Goal: Information Seeking & Learning: Find specific fact

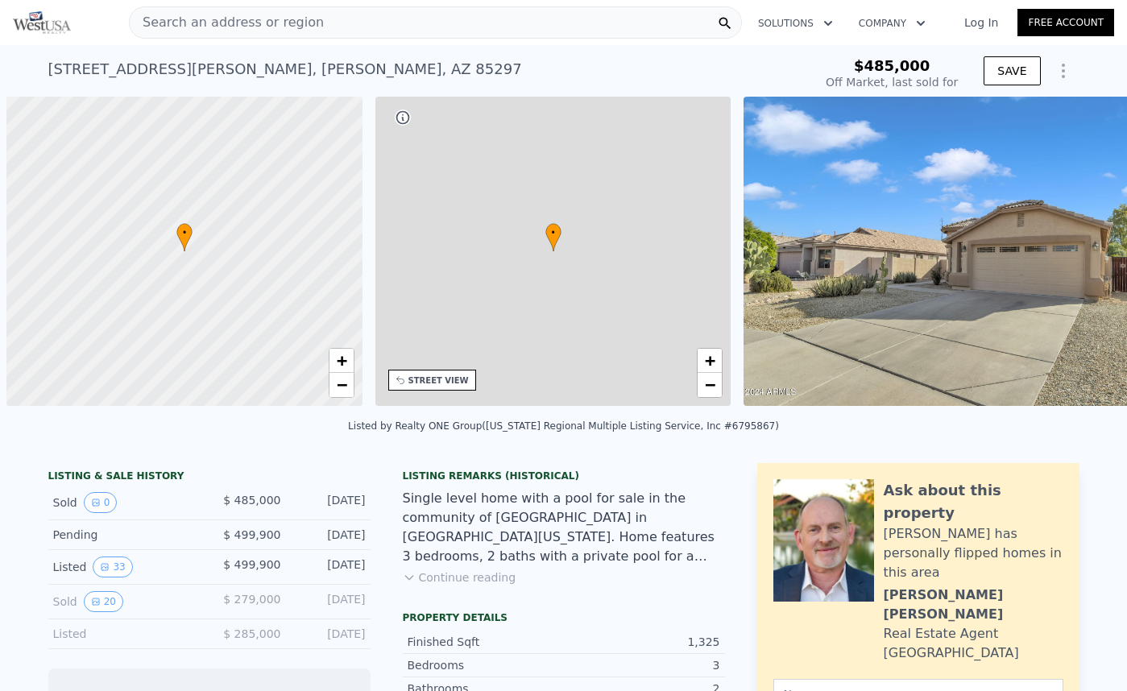
scroll to position [0, 6]
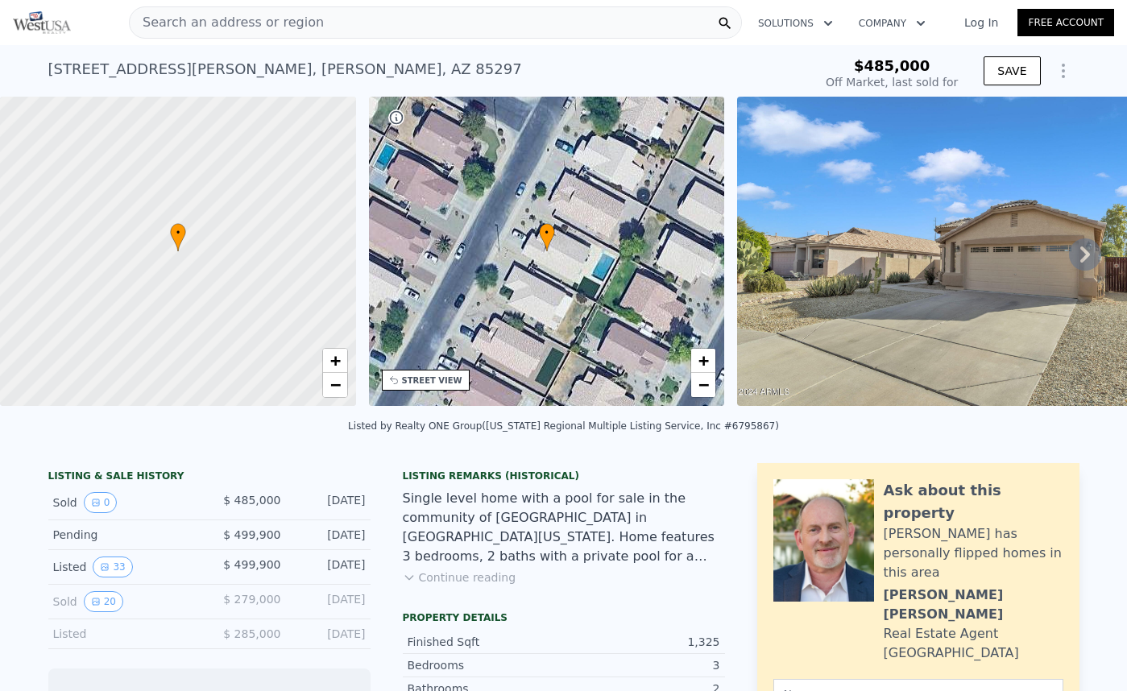
click at [225, 19] on span "Search an address or region" at bounding box center [227, 22] width 194 height 19
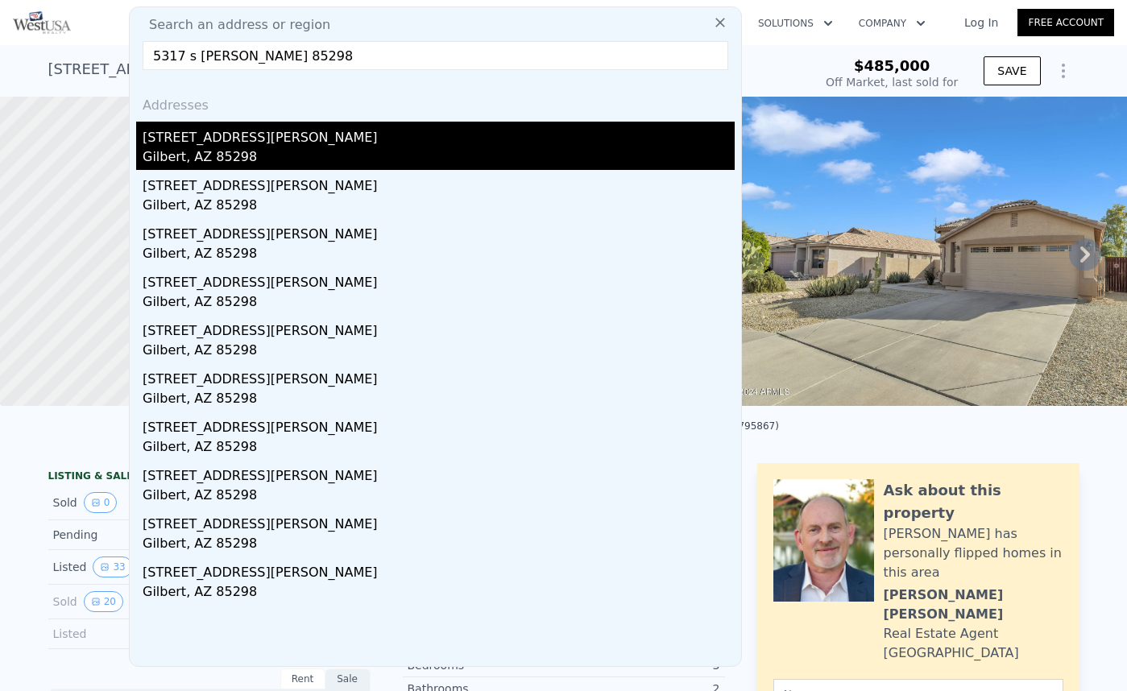
type input "5317 s [PERSON_NAME] 85298"
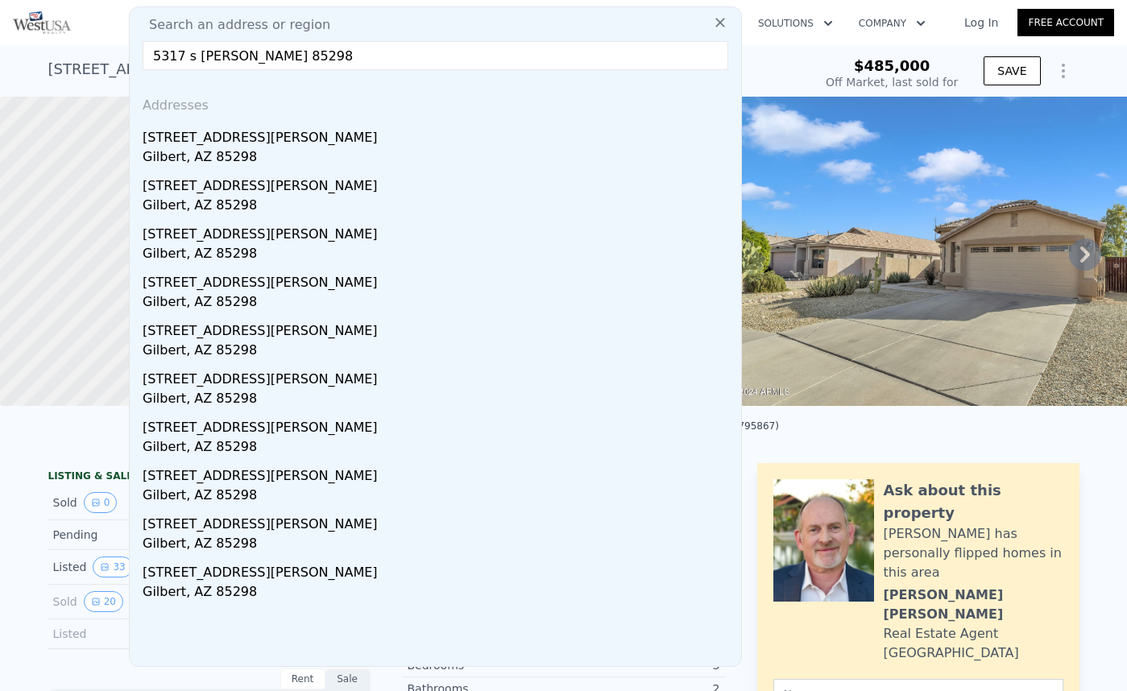
click at [215, 141] on div "[STREET_ADDRESS][PERSON_NAME]" at bounding box center [439, 135] width 592 height 26
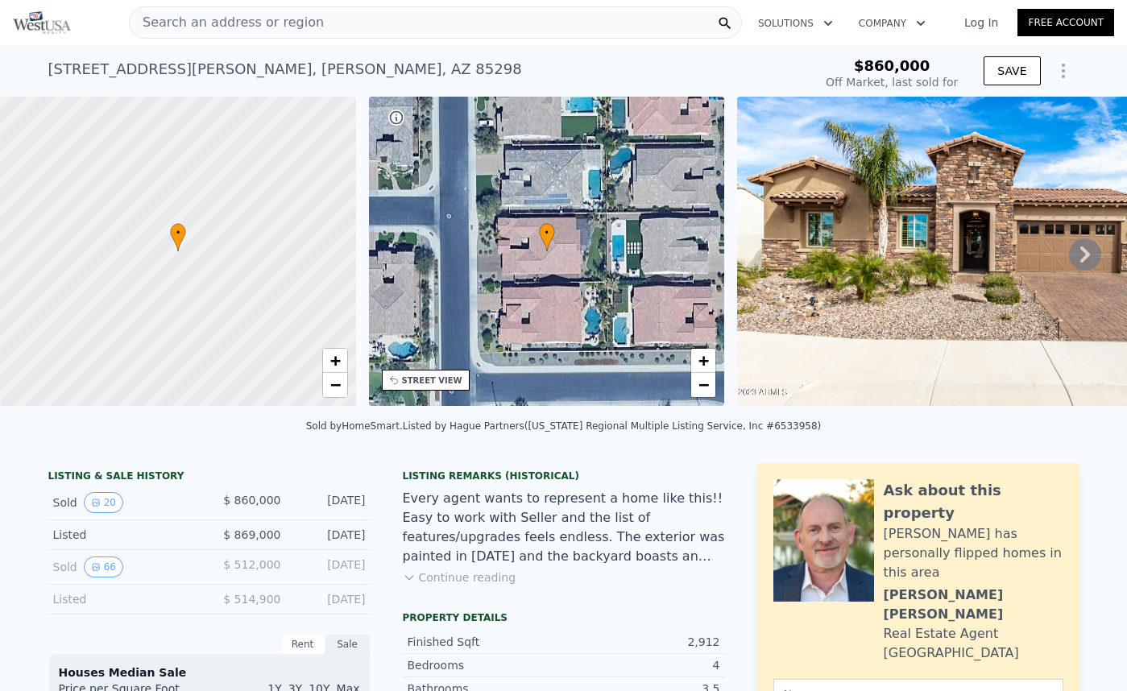
click at [1081, 250] on icon at bounding box center [1085, 255] width 32 height 32
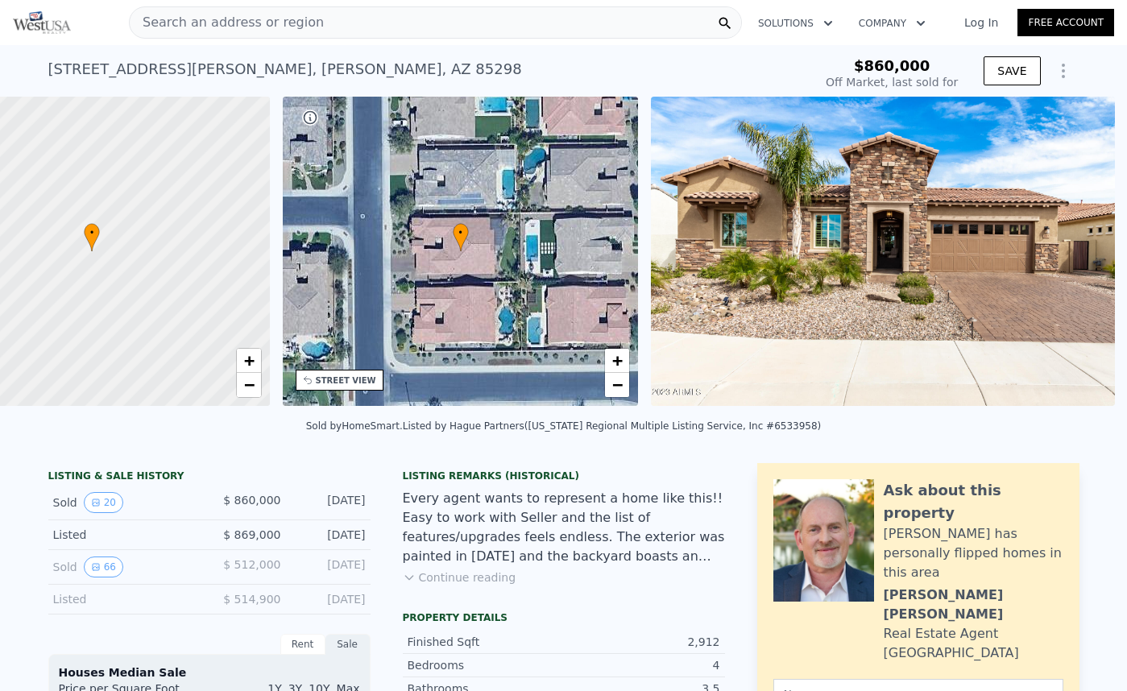
scroll to position [0, 376]
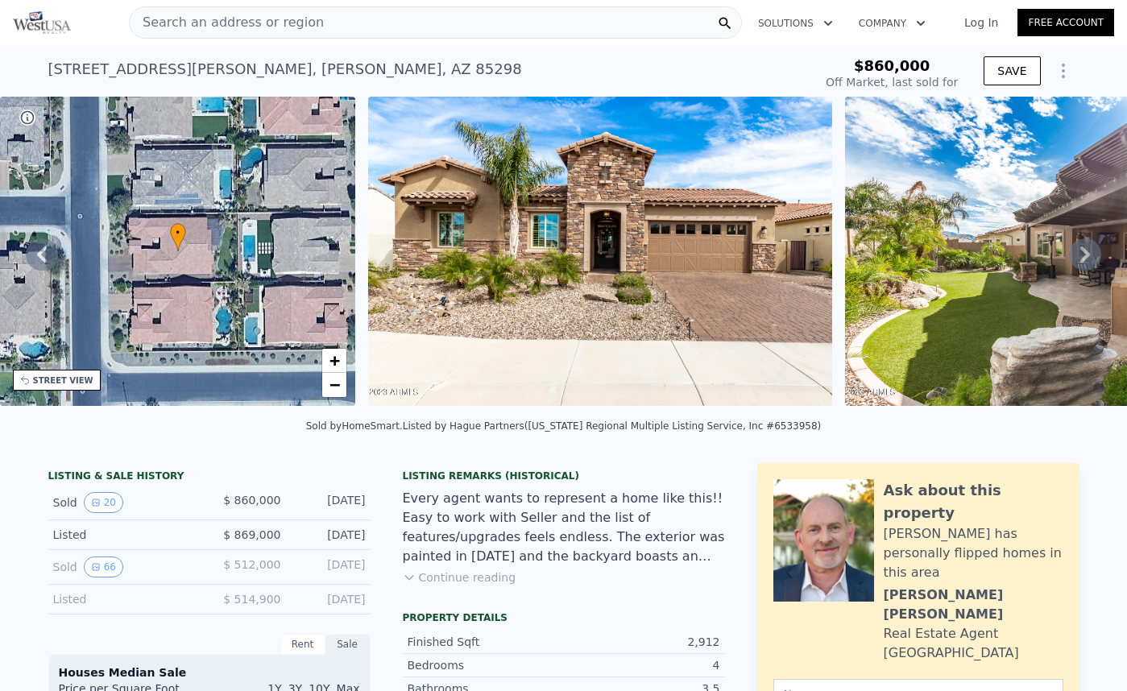
click at [1086, 256] on icon at bounding box center [1086, 255] width 10 height 16
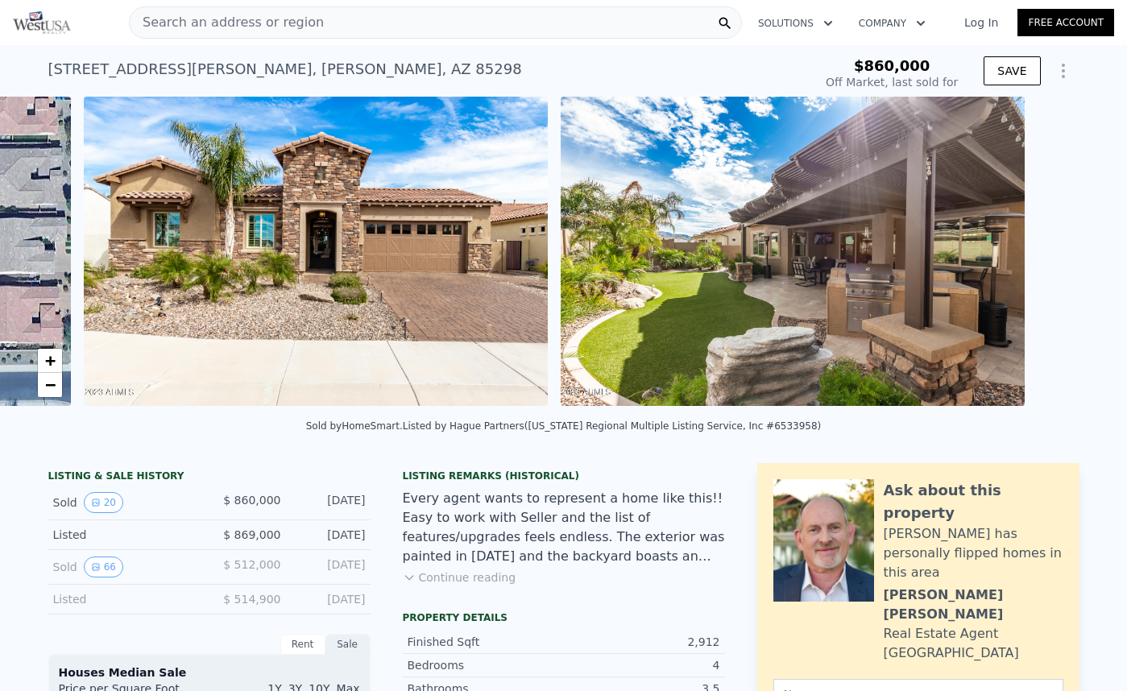
scroll to position [0, 737]
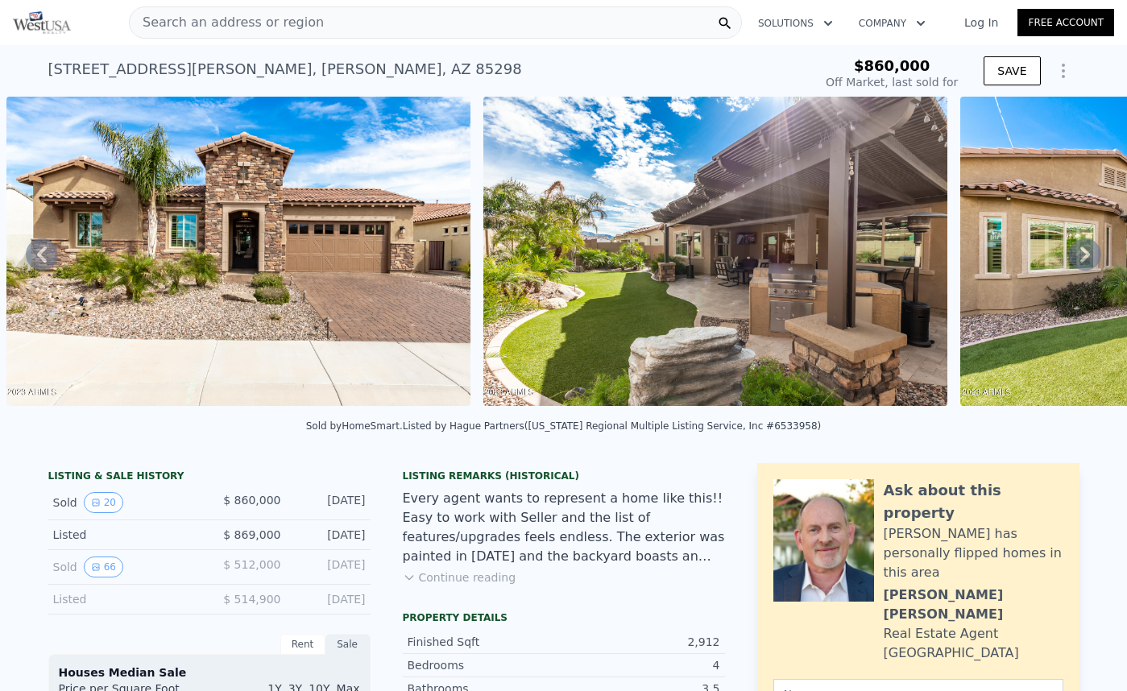
click at [1084, 260] on icon at bounding box center [1085, 255] width 32 height 32
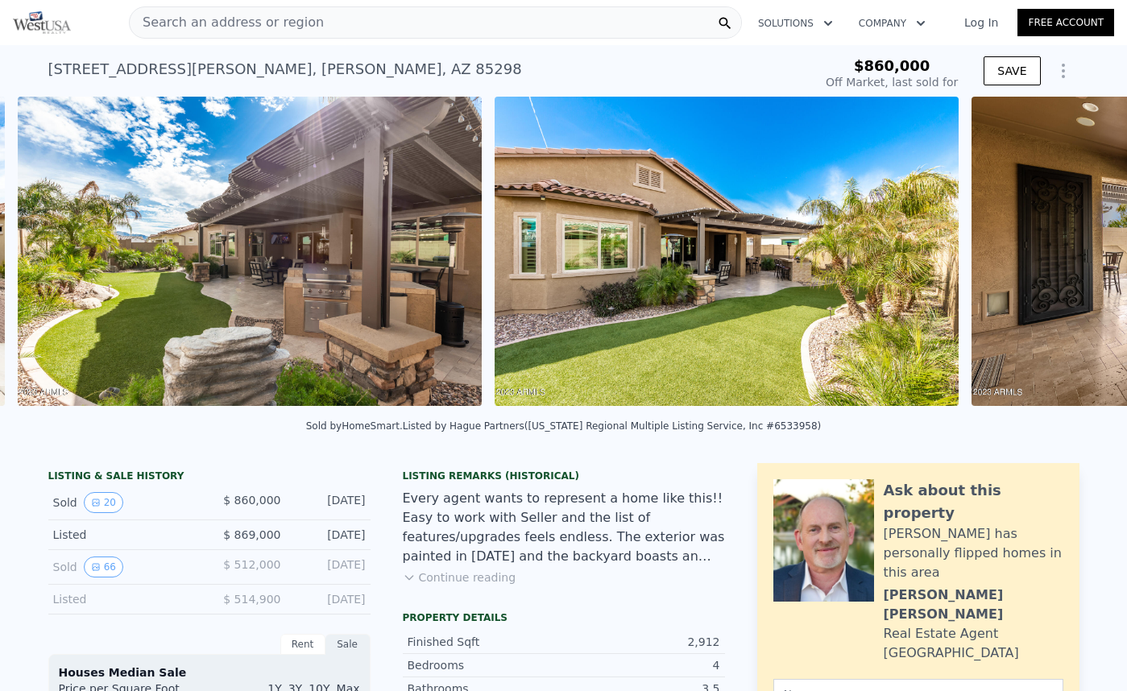
scroll to position [0, 1214]
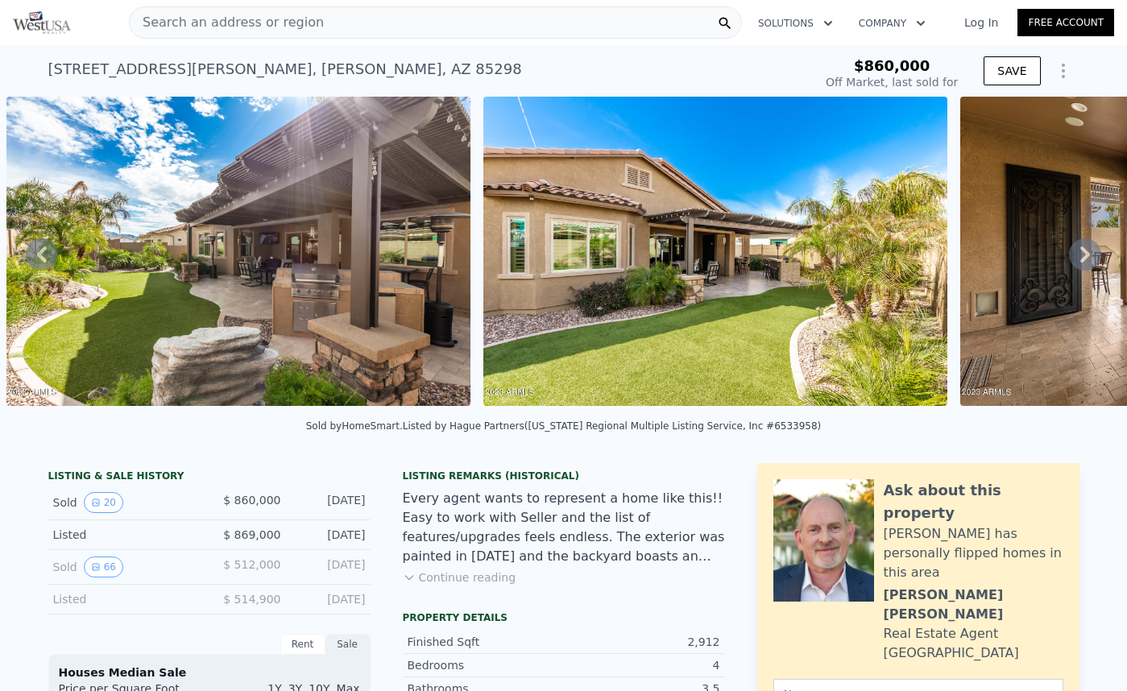
click at [404, 23] on div "Search an address or region" at bounding box center [435, 22] width 613 height 32
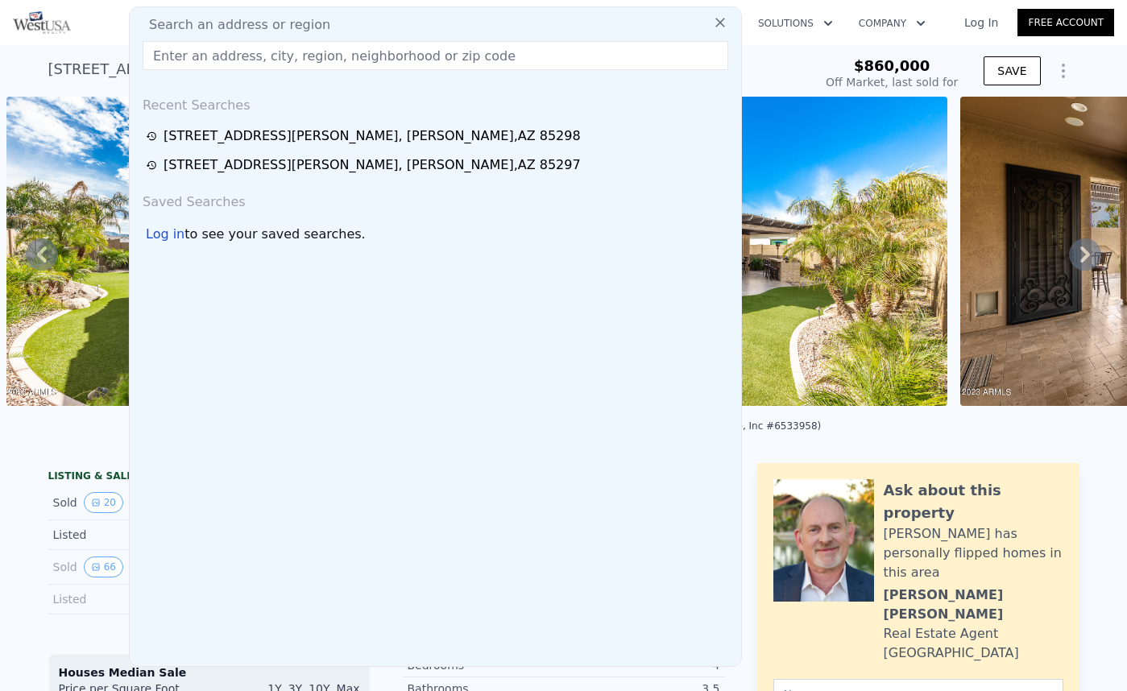
drag, startPoint x: 55, startPoint y: 434, endPoint x: 41, endPoint y: 421, distance: 18.3
click at [55, 434] on div "Sold by HomeSmart . Listed by Hague Partners ([US_STATE] Regional Multiple List…" at bounding box center [563, 431] width 1127 height 39
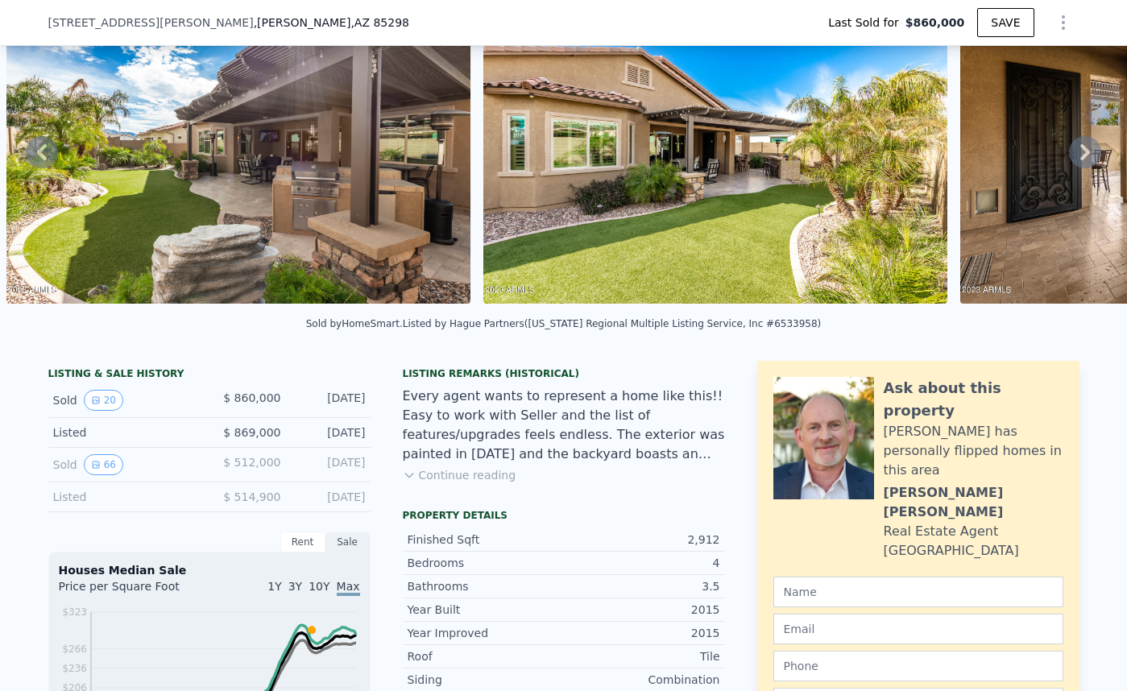
scroll to position [164, 0]
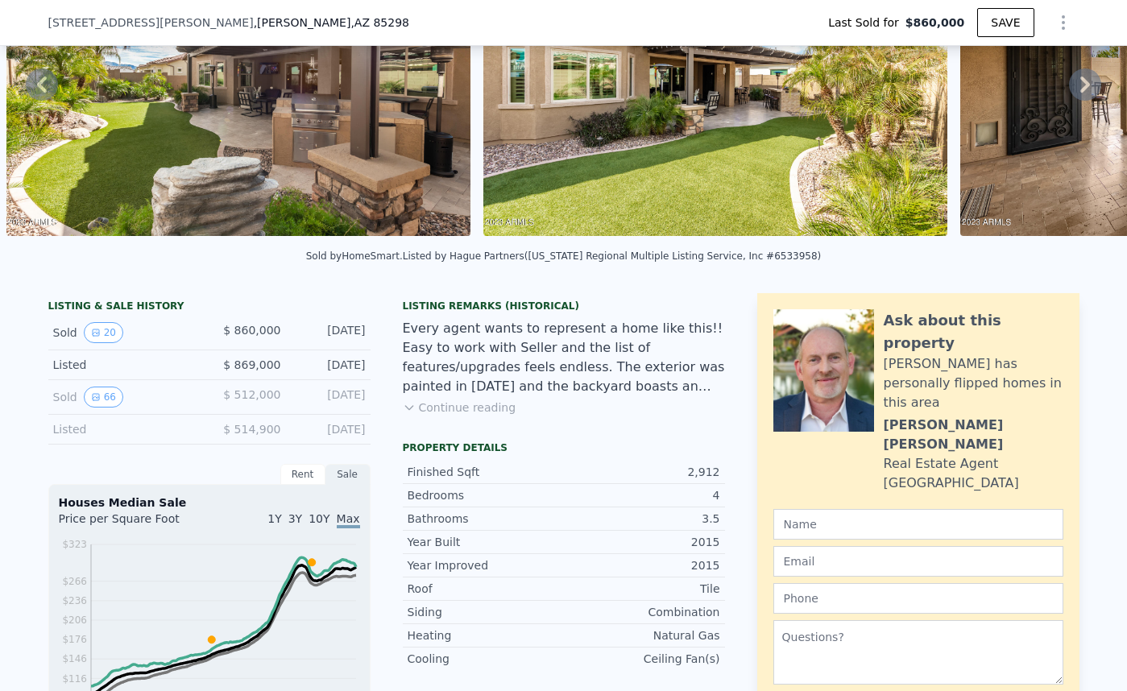
click at [185, 367] on div "Listed" at bounding box center [124, 365] width 143 height 16
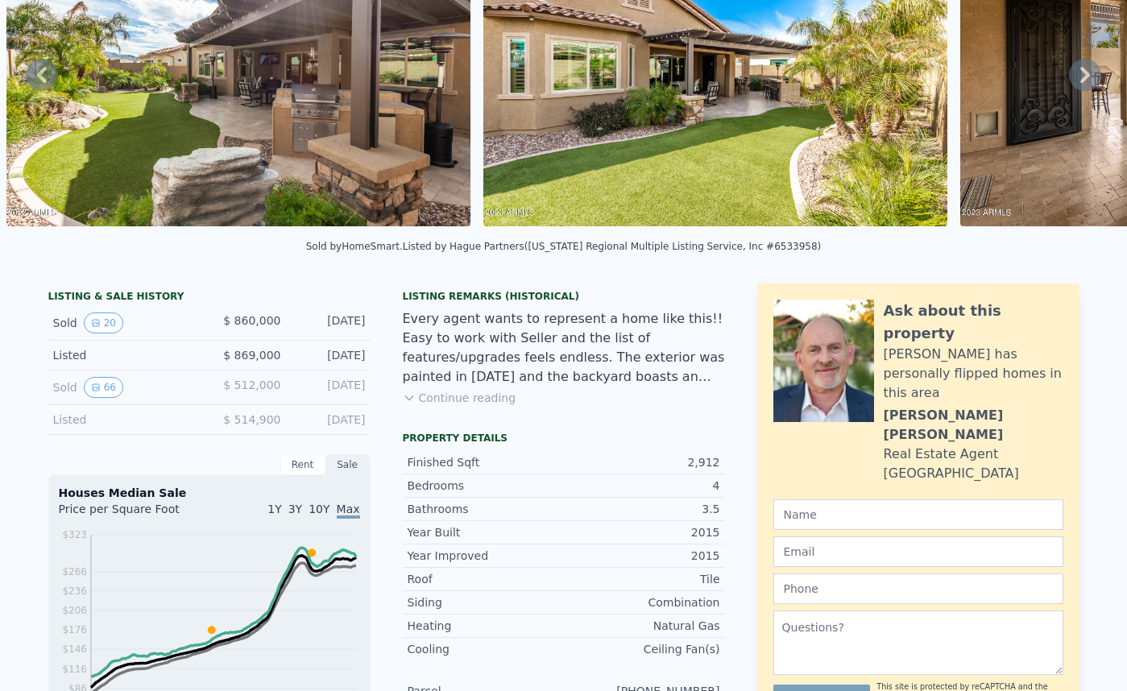
scroll to position [0, 0]
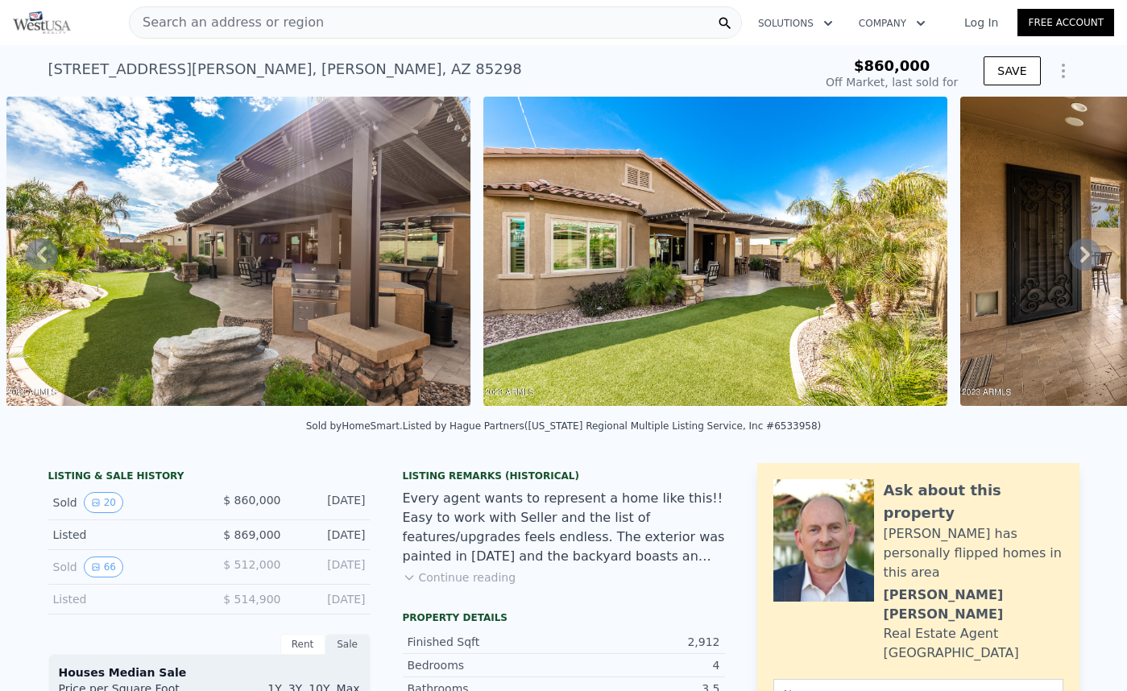
click at [297, 19] on span "Search an address or region" at bounding box center [227, 22] width 194 height 19
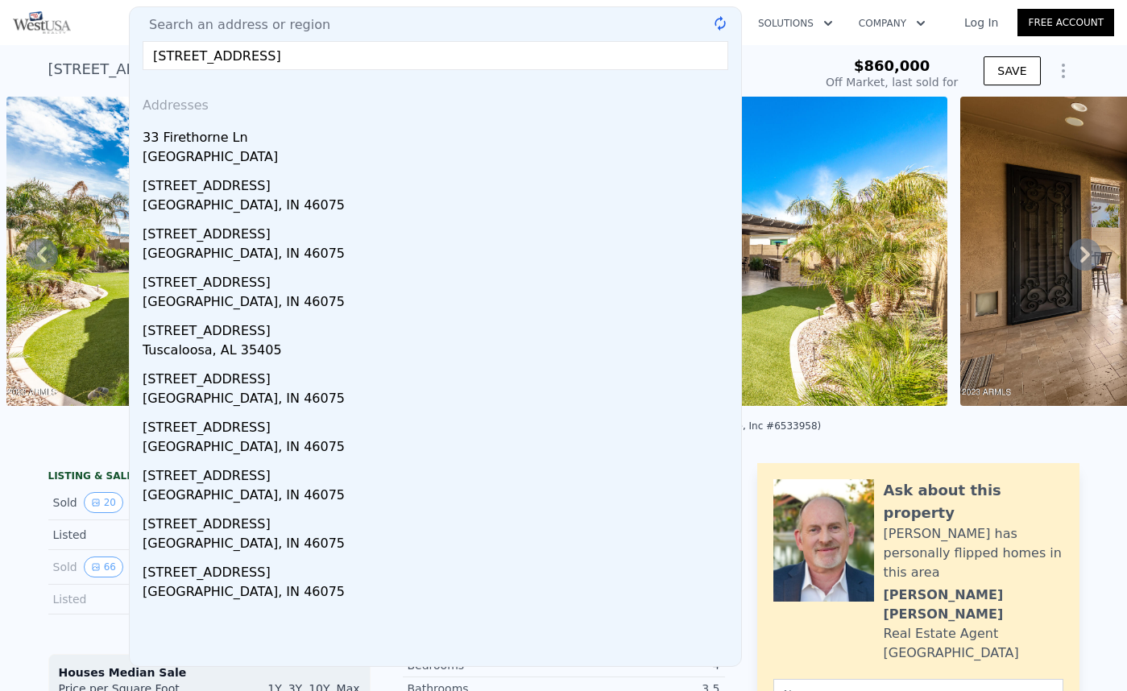
type input "[STREET_ADDRESS]"
